Goal: Find contact information

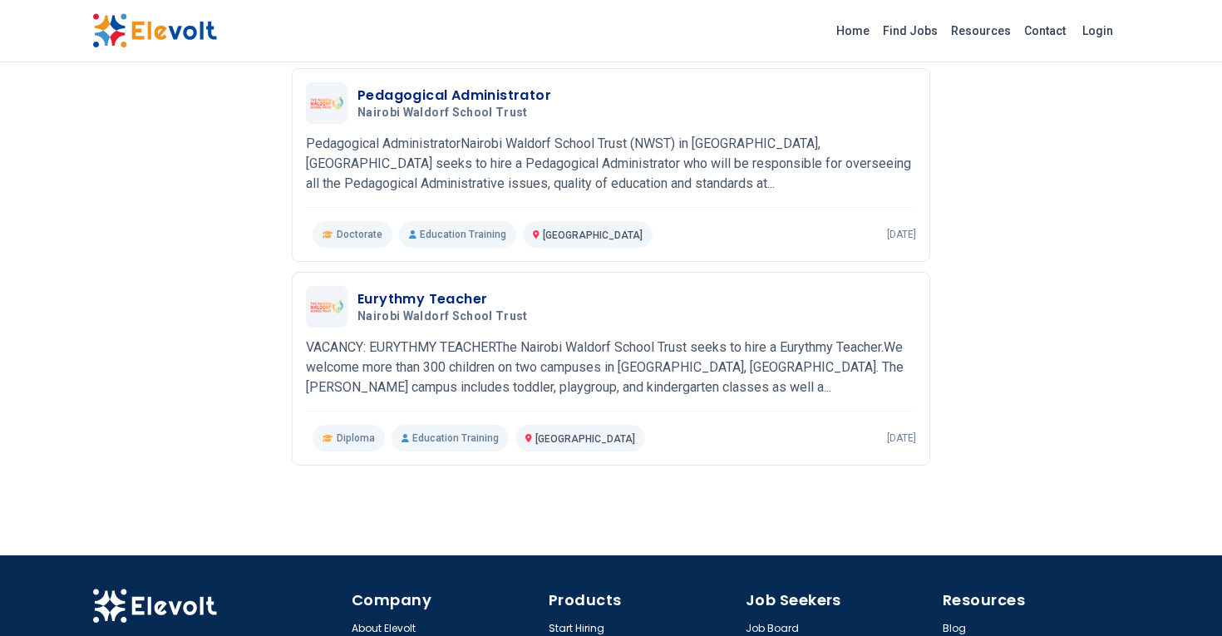
scroll to position [620, 0]
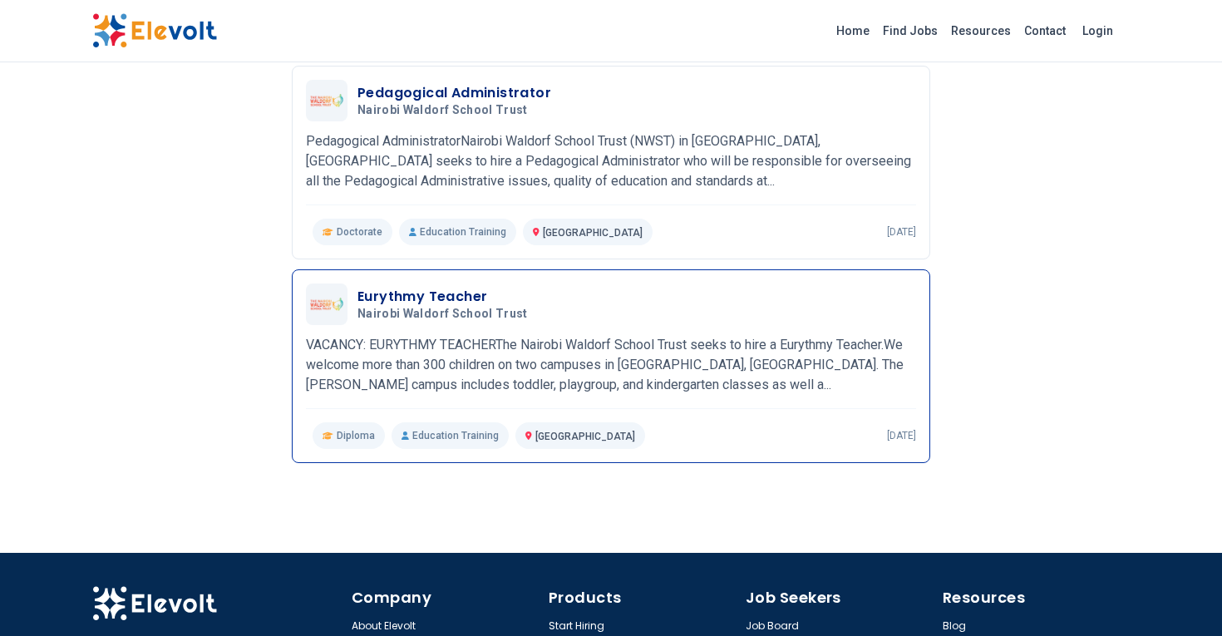
click at [805, 383] on p "VACANCY: EURYTHMY TEACHERThe Nairobi Waldorf School Trust seeks to hire a Euryt…" at bounding box center [611, 365] width 610 height 60
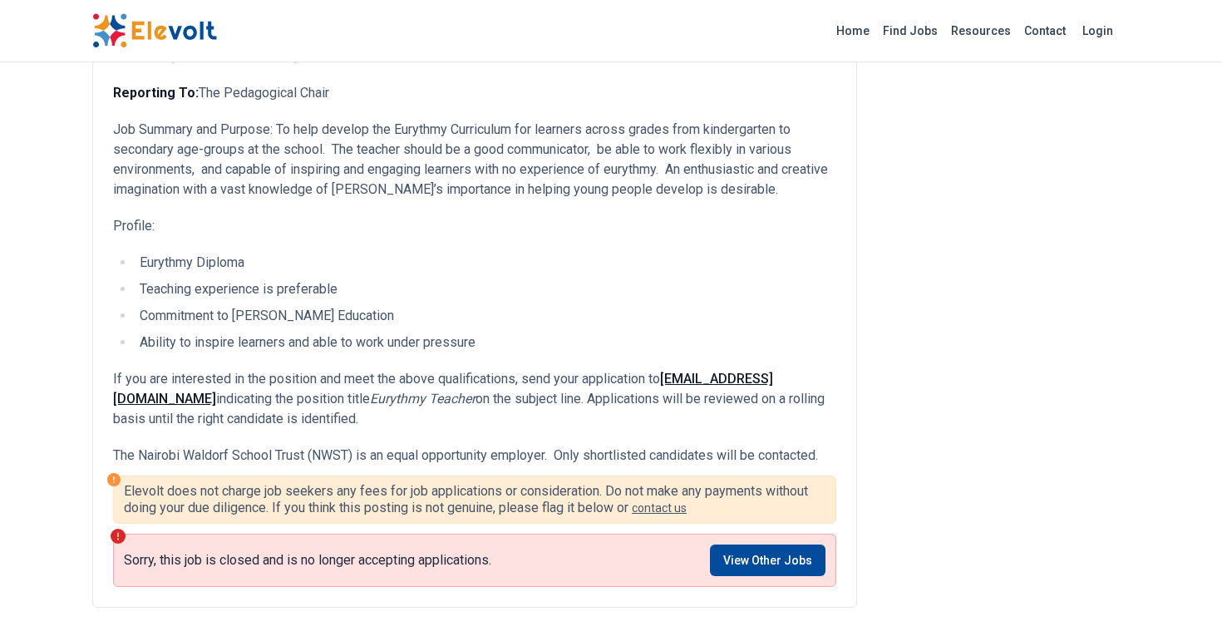
scroll to position [526, 0]
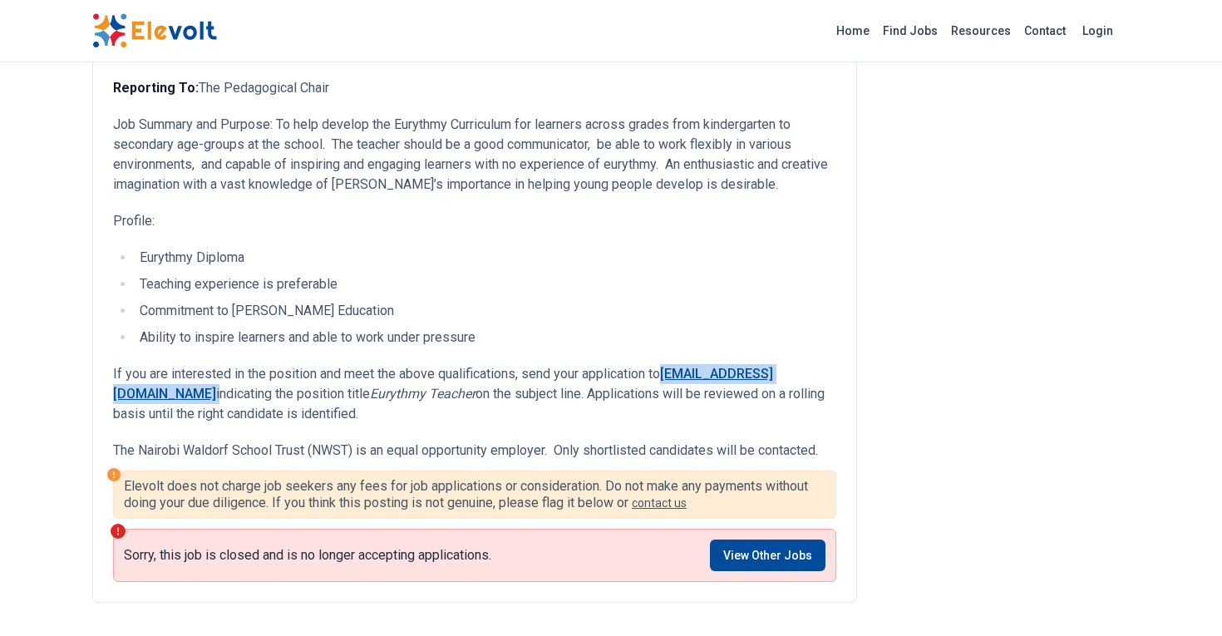
drag, startPoint x: 315, startPoint y: 394, endPoint x: 129, endPoint y: 386, distance: 186.5
click at [129, 386] on p "If you are interested in the position and meet the above qualifications, send y…" at bounding box center [475, 394] width 724 height 60
copy p "[EMAIL_ADDRESS][DOMAIN_NAME]"
